Goal: Transaction & Acquisition: Purchase product/service

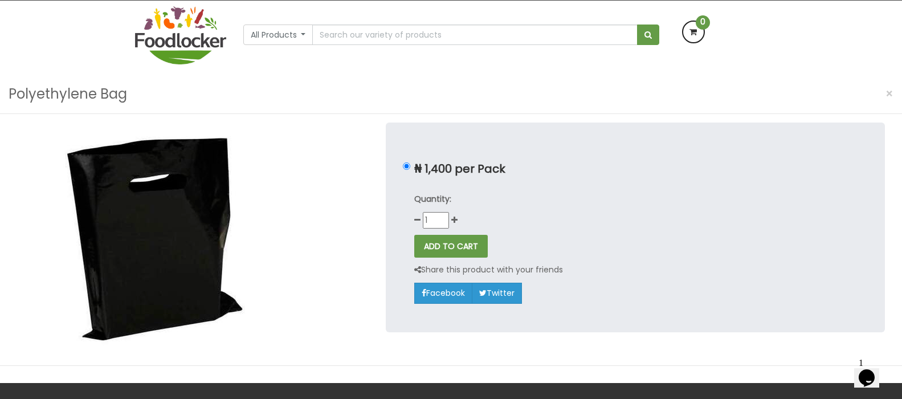
scroll to position [77, 0]
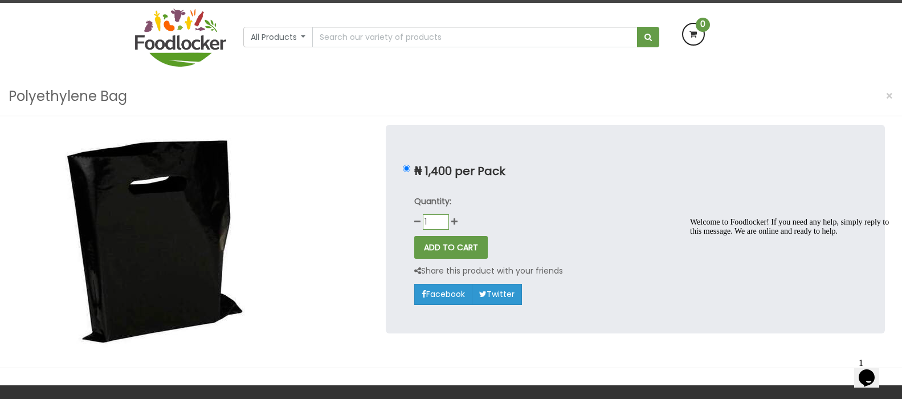
click at [443, 219] on input "1" at bounding box center [436, 221] width 26 height 15
click at [443, 223] on input "0" at bounding box center [436, 221] width 26 height 15
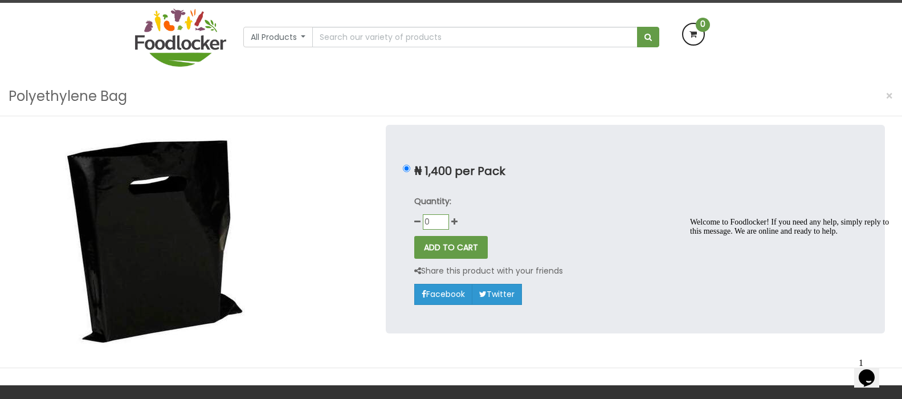
click at [443, 223] on input "0" at bounding box center [436, 221] width 26 height 15
click at [443, 217] on input "1" at bounding box center [436, 221] width 26 height 15
click at [455, 224] on icon at bounding box center [454, 222] width 6 height 8
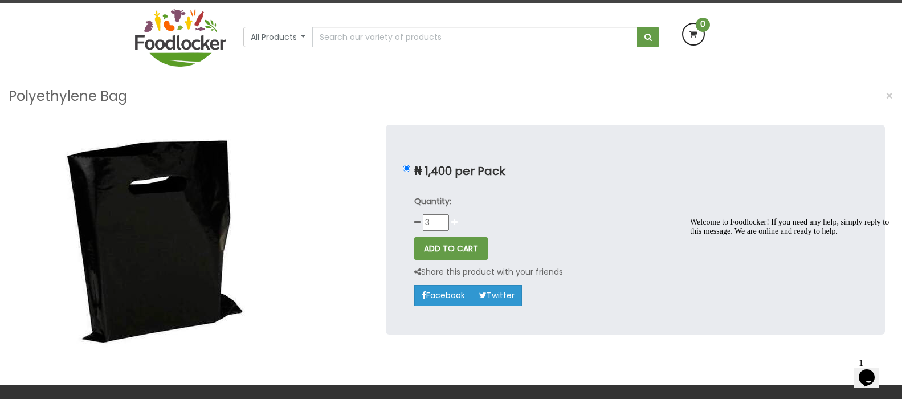
click at [455, 224] on icon at bounding box center [454, 222] width 6 height 8
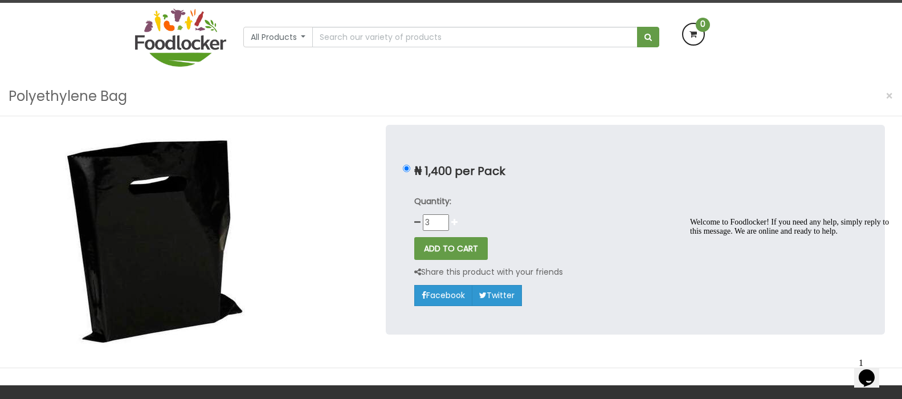
click at [455, 224] on icon at bounding box center [454, 222] width 6 height 8
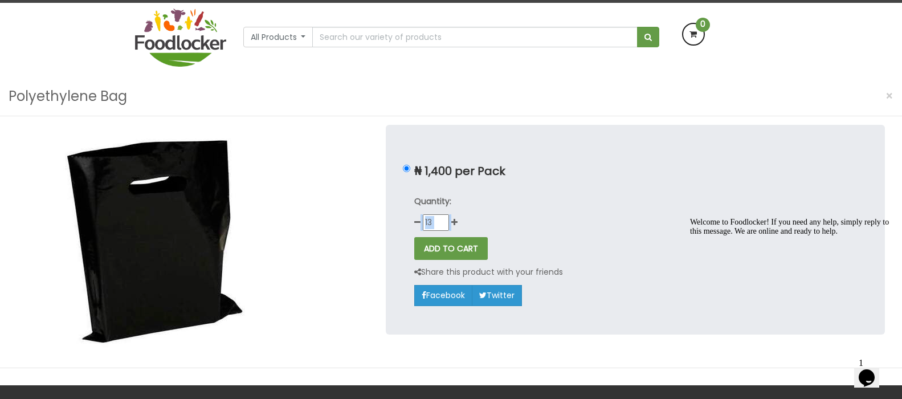
click at [480, 213] on div "Quantity: 13" at bounding box center [635, 213] width 442 height 36
click at [456, 221] on icon at bounding box center [454, 222] width 6 height 8
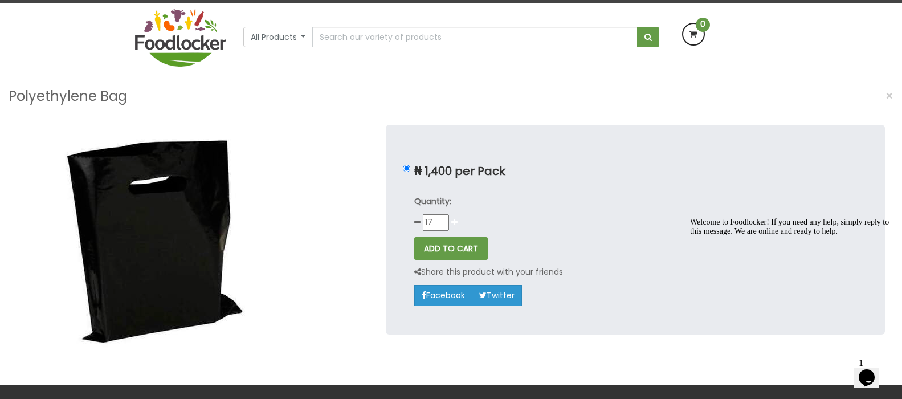
click at [456, 221] on icon at bounding box center [454, 222] width 6 height 8
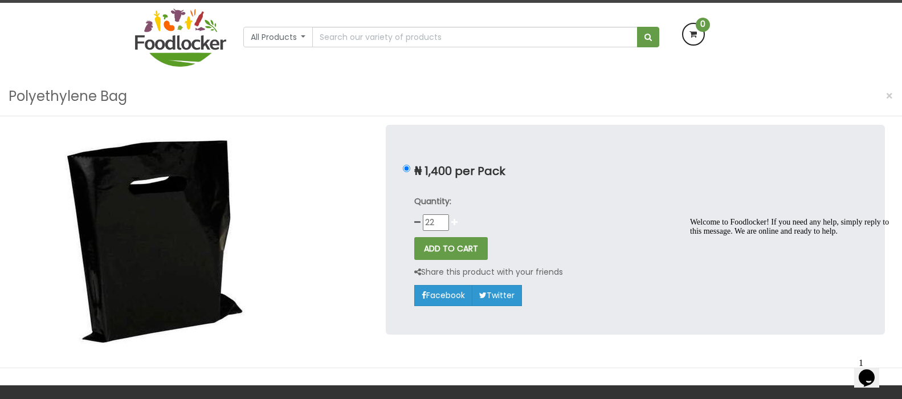
click at [456, 221] on icon at bounding box center [454, 222] width 6 height 8
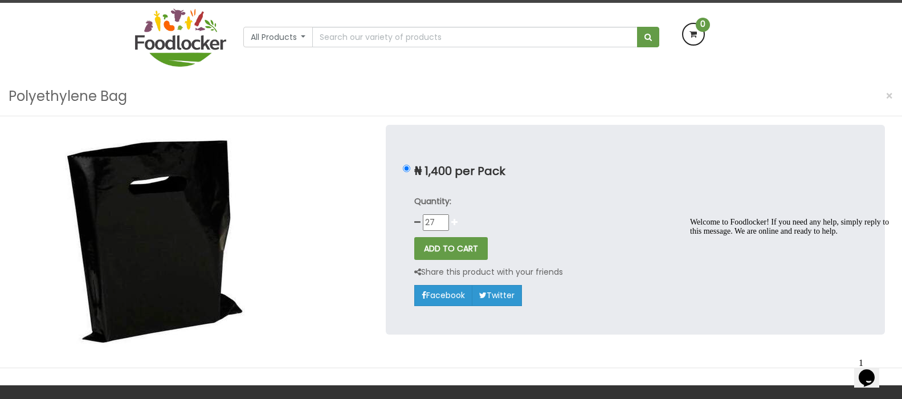
click at [456, 221] on icon at bounding box center [454, 222] width 6 height 8
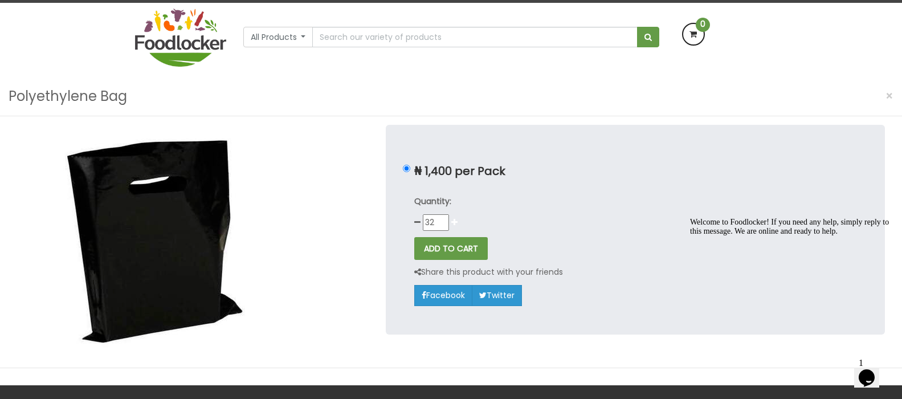
click at [456, 221] on icon at bounding box center [454, 222] width 6 height 8
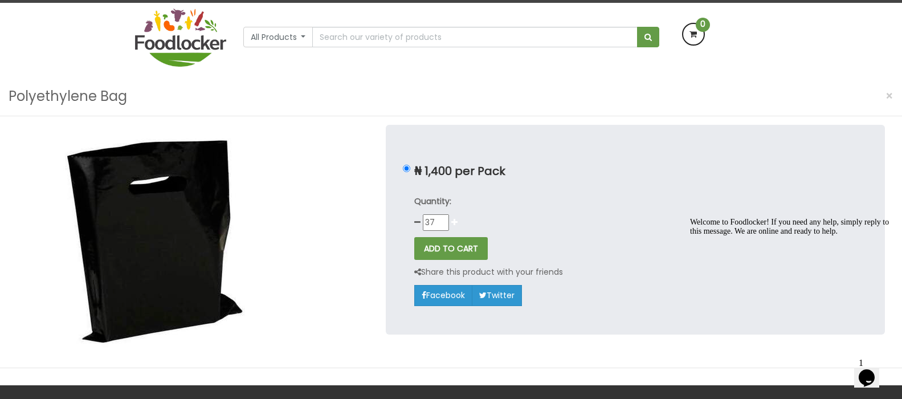
click at [456, 221] on icon at bounding box center [454, 222] width 6 height 8
click at [455, 221] on icon at bounding box center [454, 222] width 6 height 8
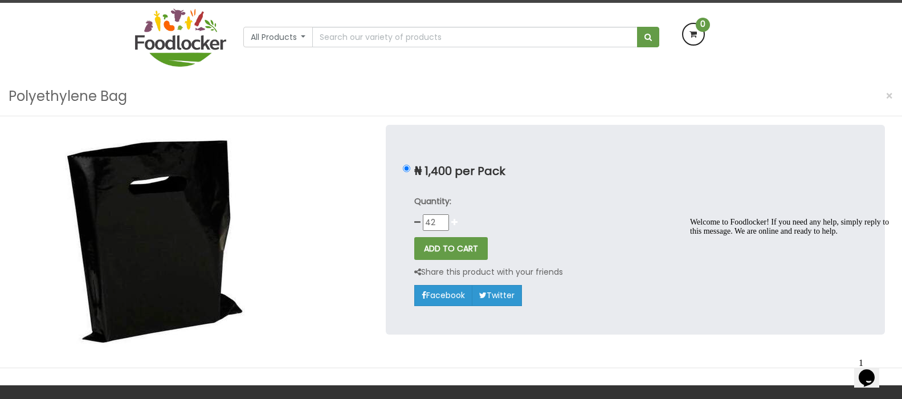
click at [455, 221] on icon at bounding box center [454, 222] width 6 height 8
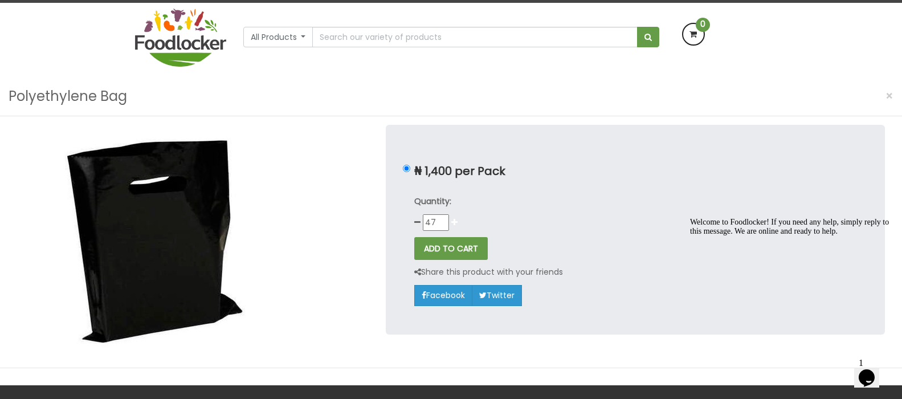
click at [455, 221] on icon at bounding box center [454, 222] width 6 height 8
click at [418, 221] on icon at bounding box center [417, 222] width 6 height 8
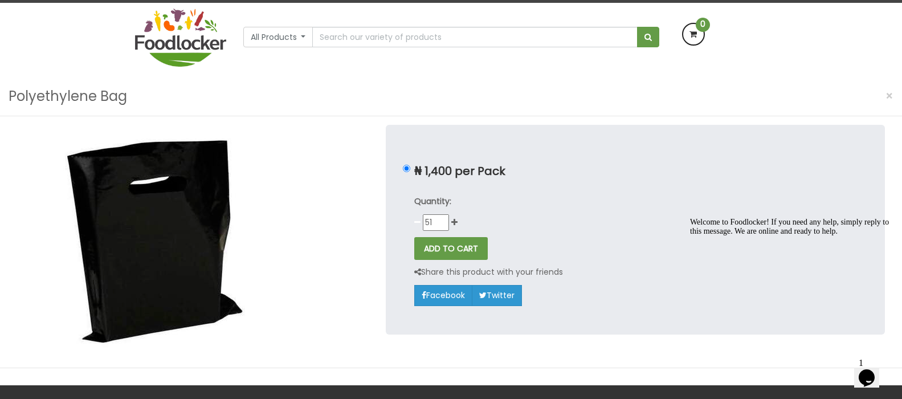
type input "50"
click at [436, 249] on button "ADD TO CART" at bounding box center [451, 248] width 74 height 23
click at [154, 246] on img at bounding box center [154, 242] width 274 height 234
